Goal: Transaction & Acquisition: Purchase product/service

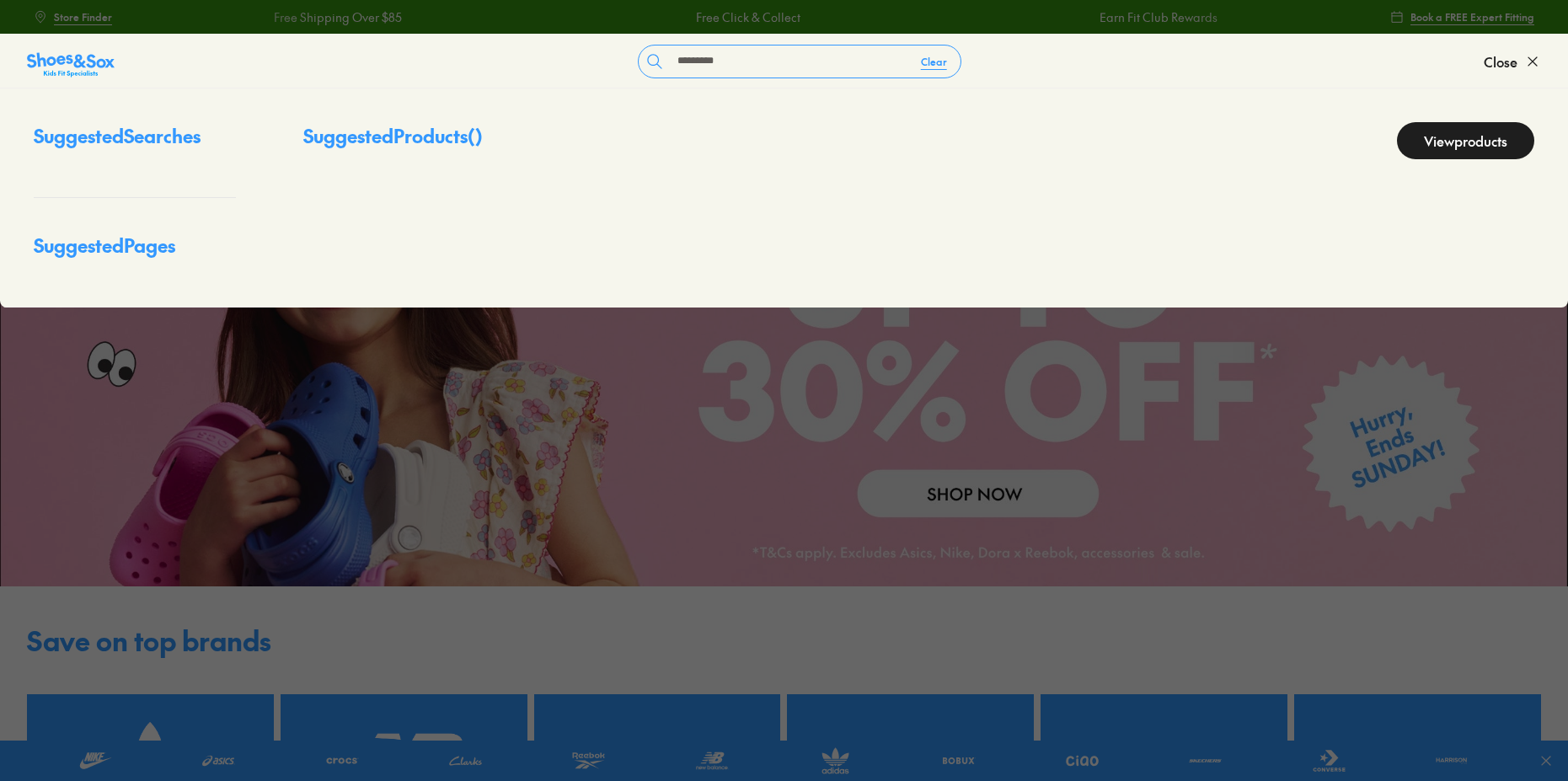
type input "*********"
click at [1435, 159] on link "View products" at bounding box center [1465, 140] width 138 height 37
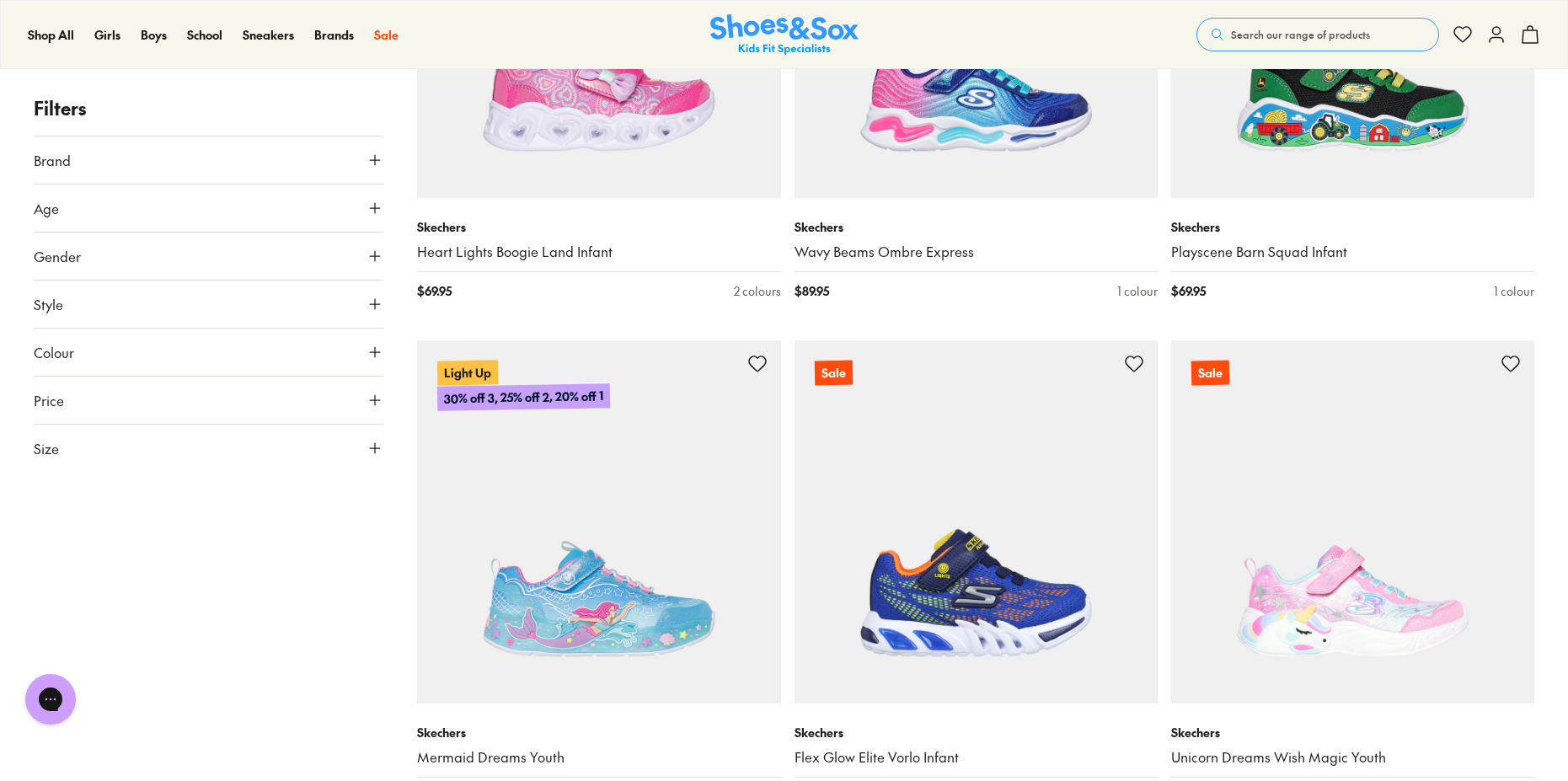
scroll to position [5558, 0]
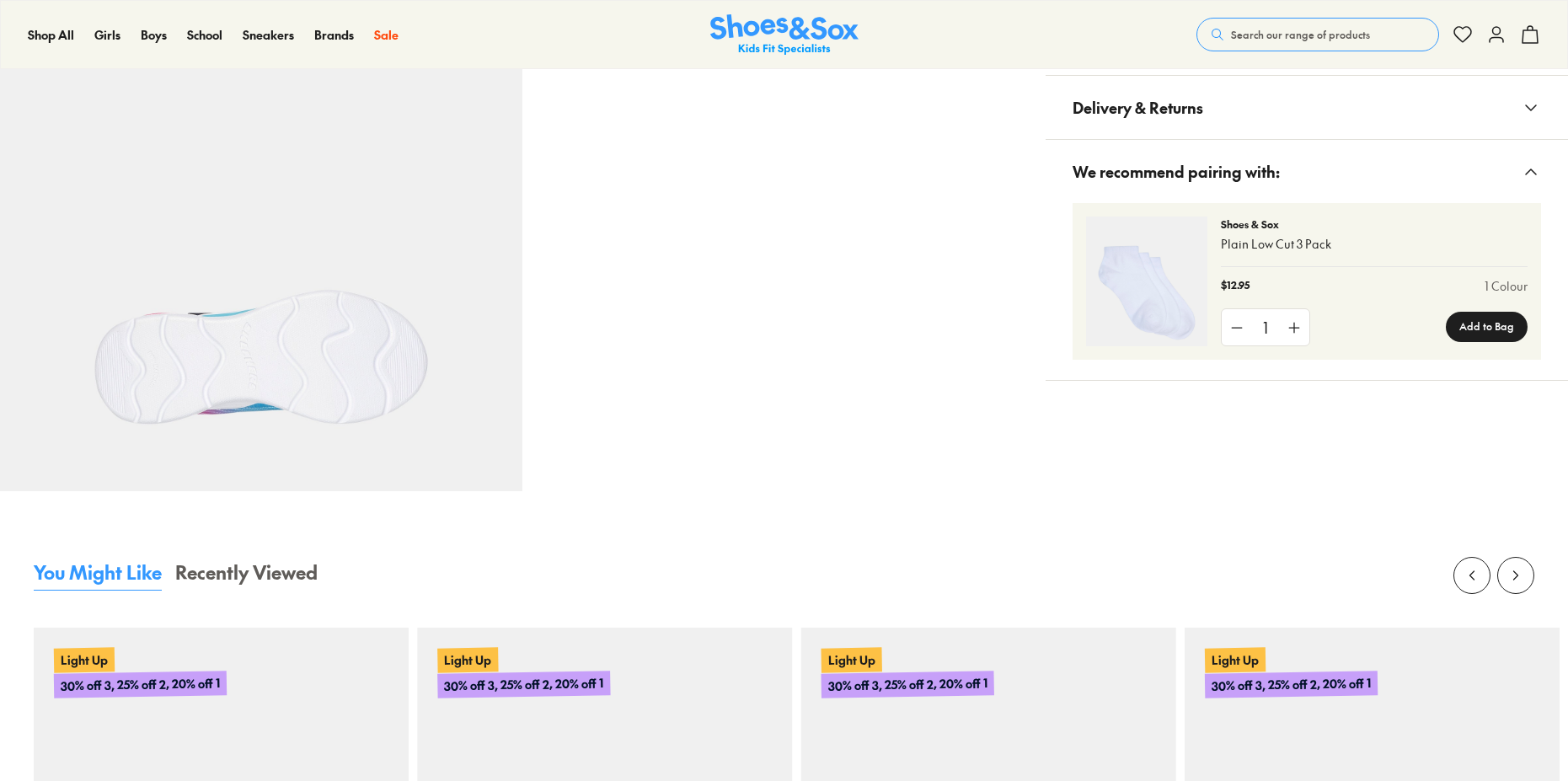
click at [1195, 68] on span "Materials & Care" at bounding box center [1134, 44] width 122 height 50
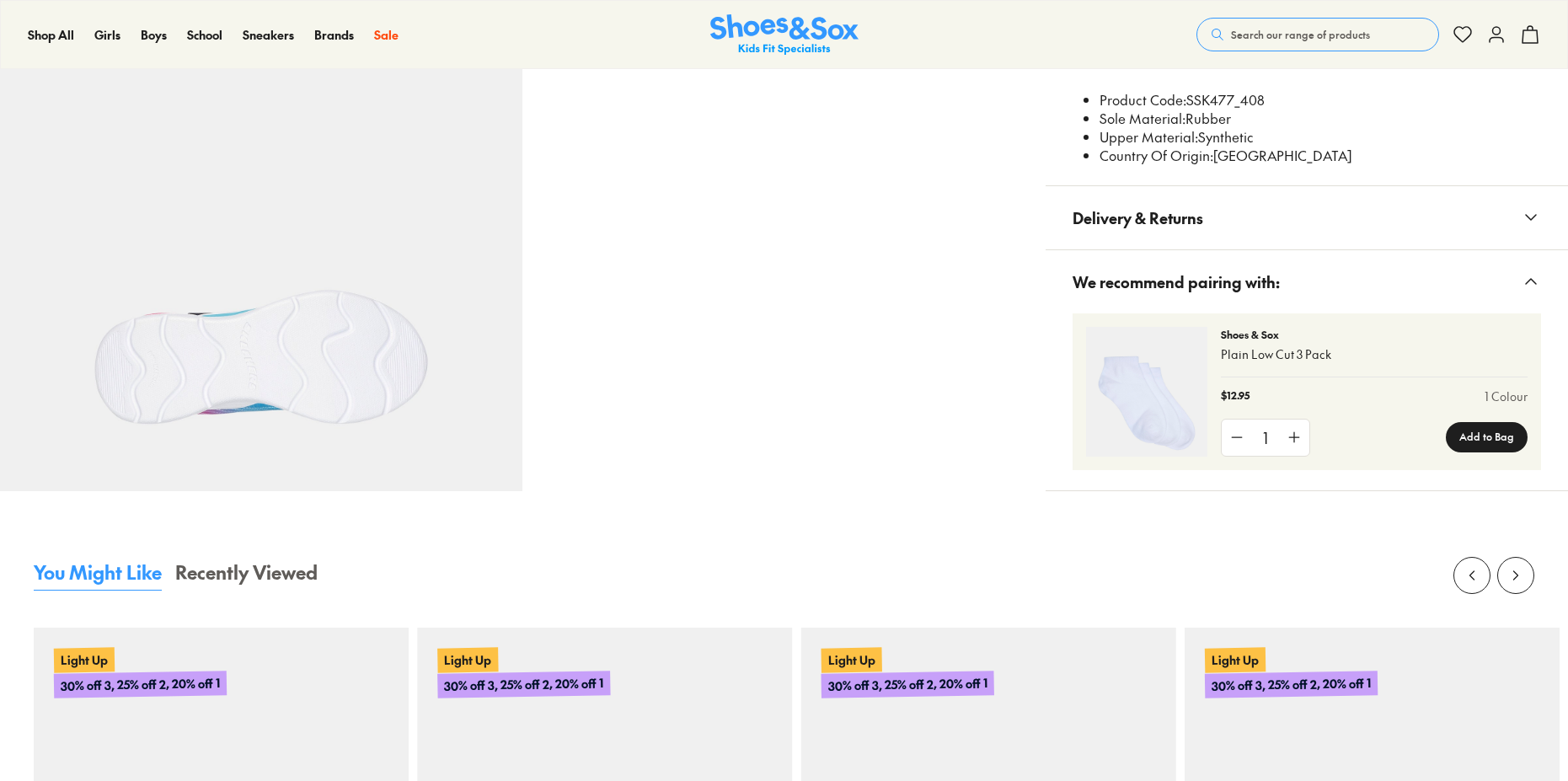
select select "*"
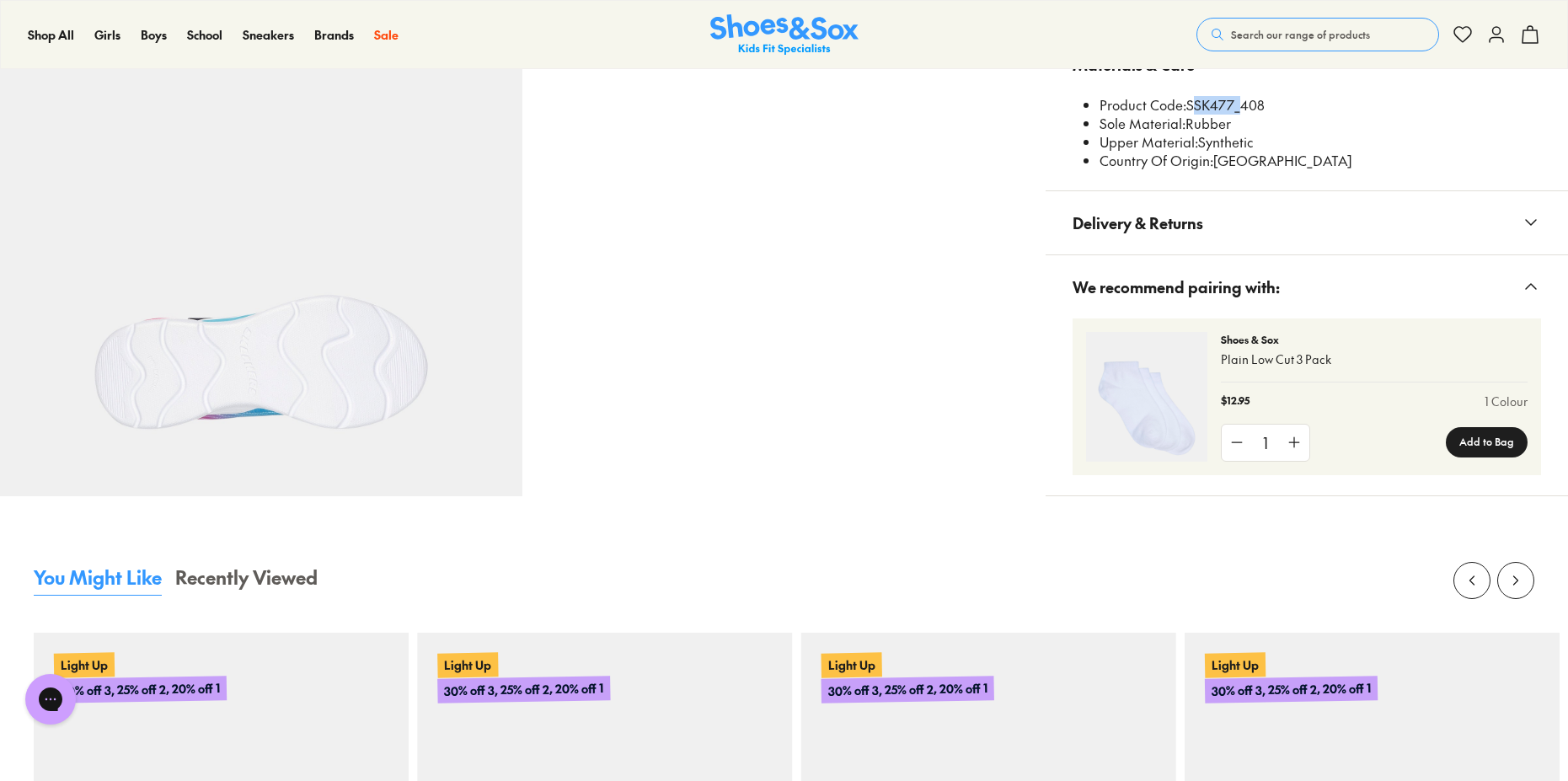
drag, startPoint x: 1226, startPoint y: 477, endPoint x: 1284, endPoint y: 479, distance: 58.0
click at [1282, 115] on li "Product Code: SSK477_408" at bounding box center [1320, 105] width 442 height 19
copy li "SSK477"
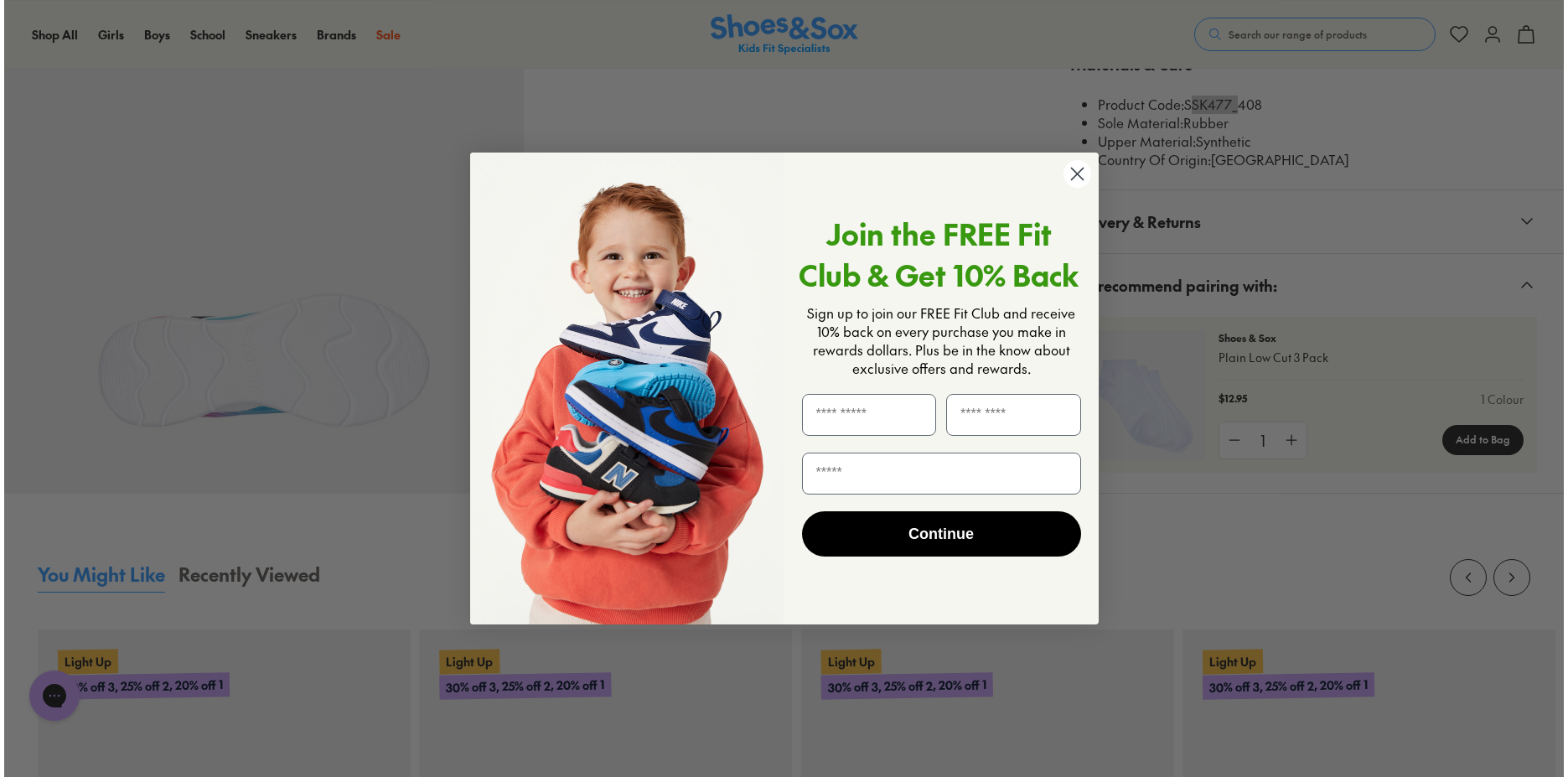
scroll to position [1174, 0]
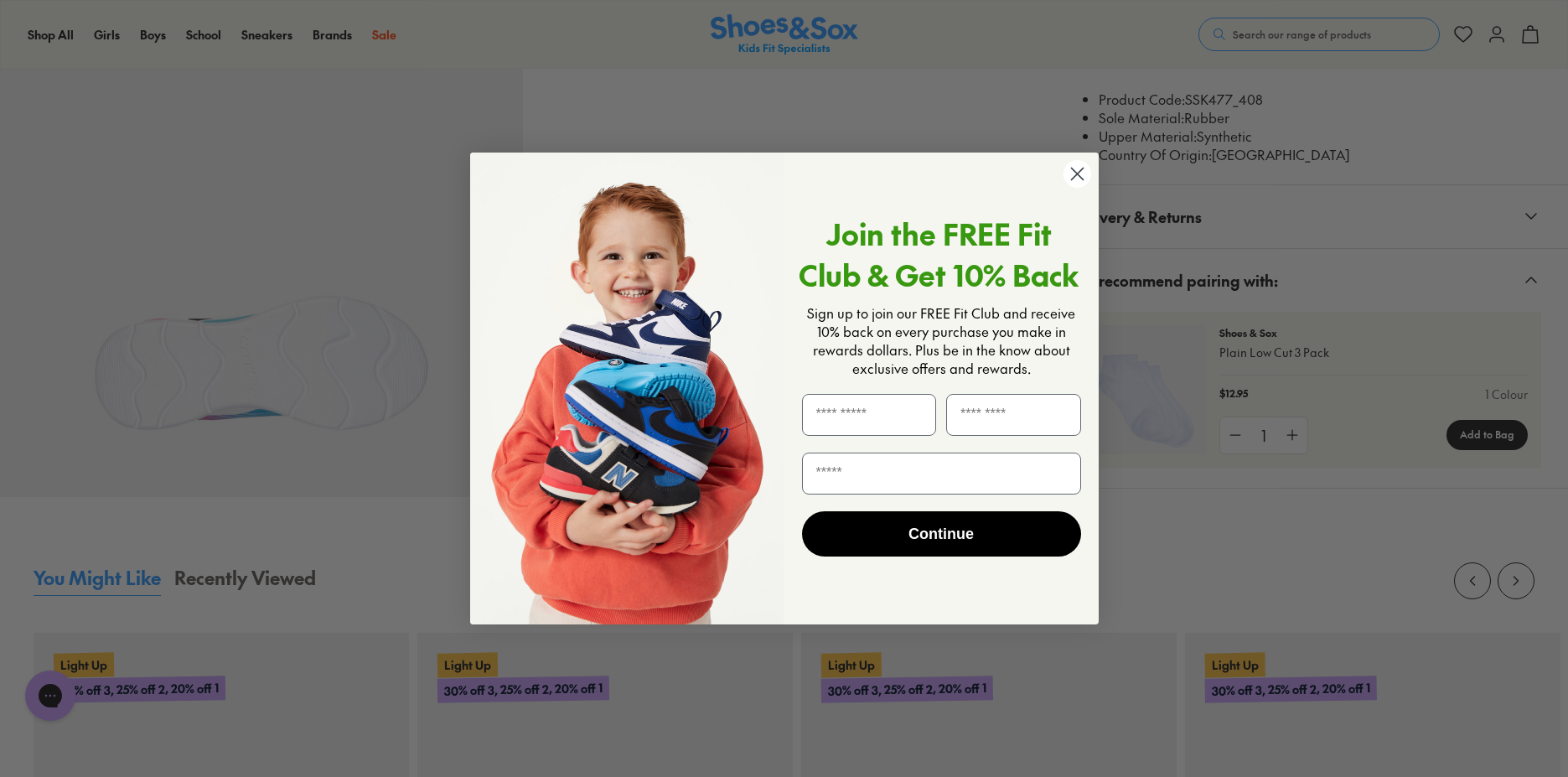
click at [1087, 172] on circle "Close dialog" at bounding box center [1077, 173] width 28 height 28
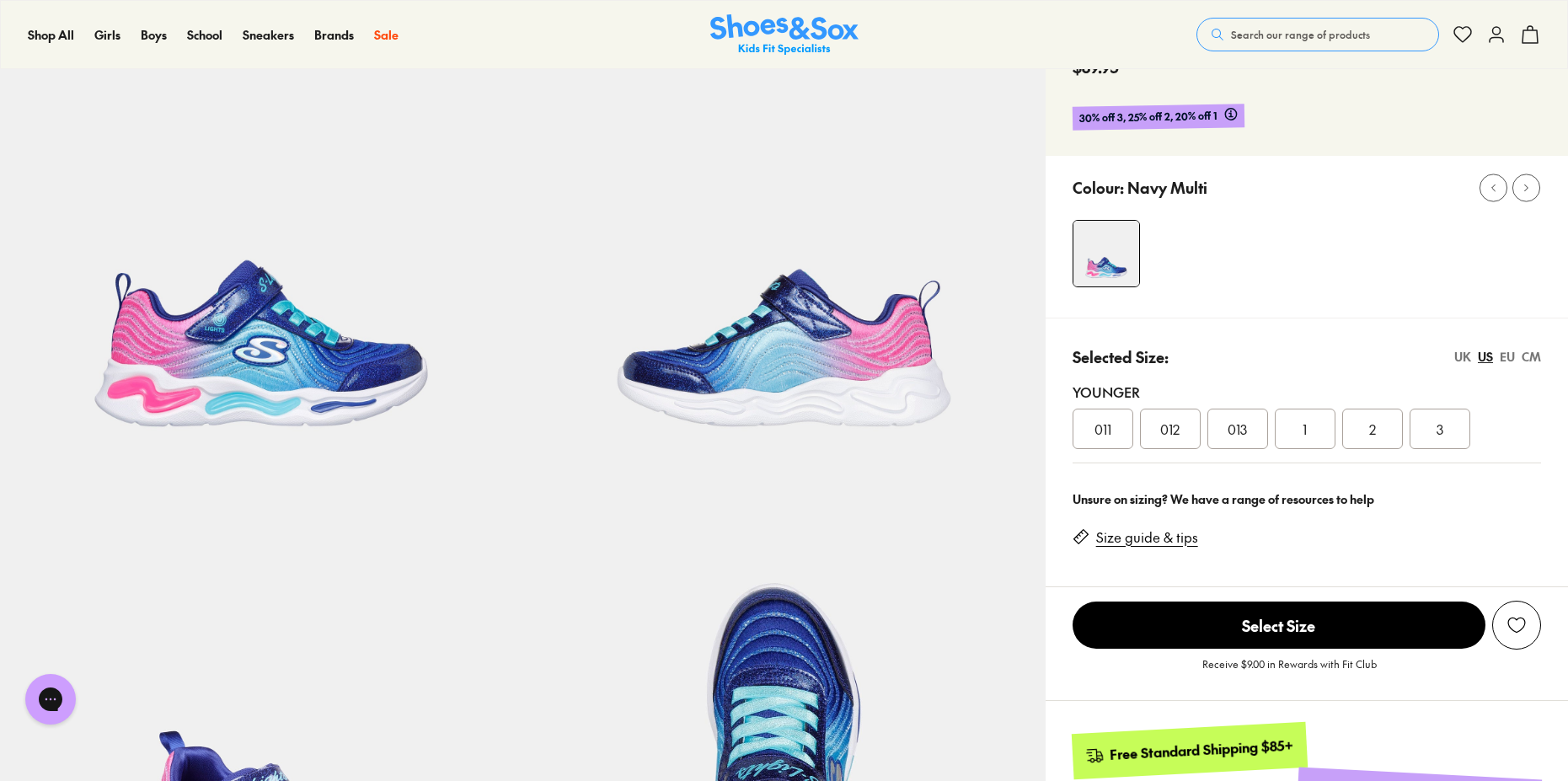
scroll to position [0, 0]
